Goal: Task Accomplishment & Management: Manage account settings

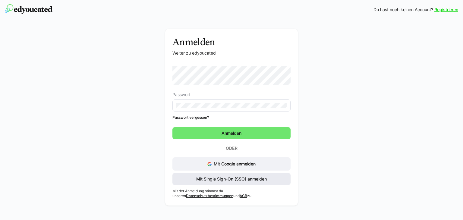
click at [214, 178] on span "Mit Single Sign-On (SSO) anmelden" at bounding box center [231, 179] width 72 height 6
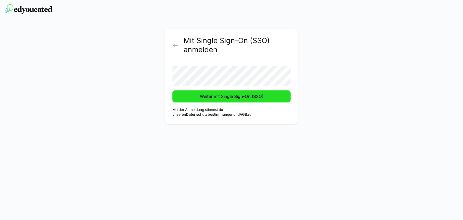
click at [215, 95] on span "Weiter mit Single Sign-On (SSO)" at bounding box center [231, 96] width 65 height 6
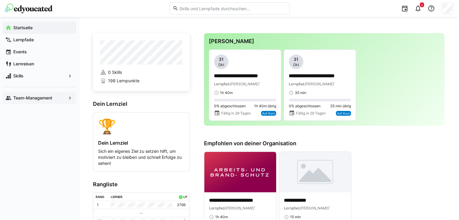
click at [0, 0] on app-navigation-label "Team-Management" at bounding box center [0, 0] width 0 height 0
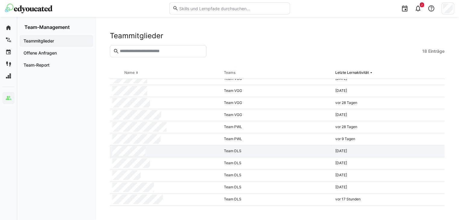
scroll to position [30, 0]
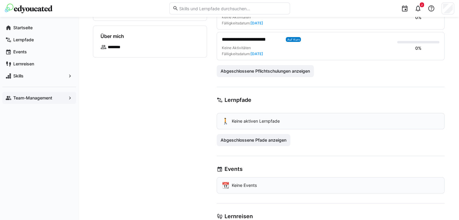
scroll to position [22, 0]
